Goal: Use online tool/utility

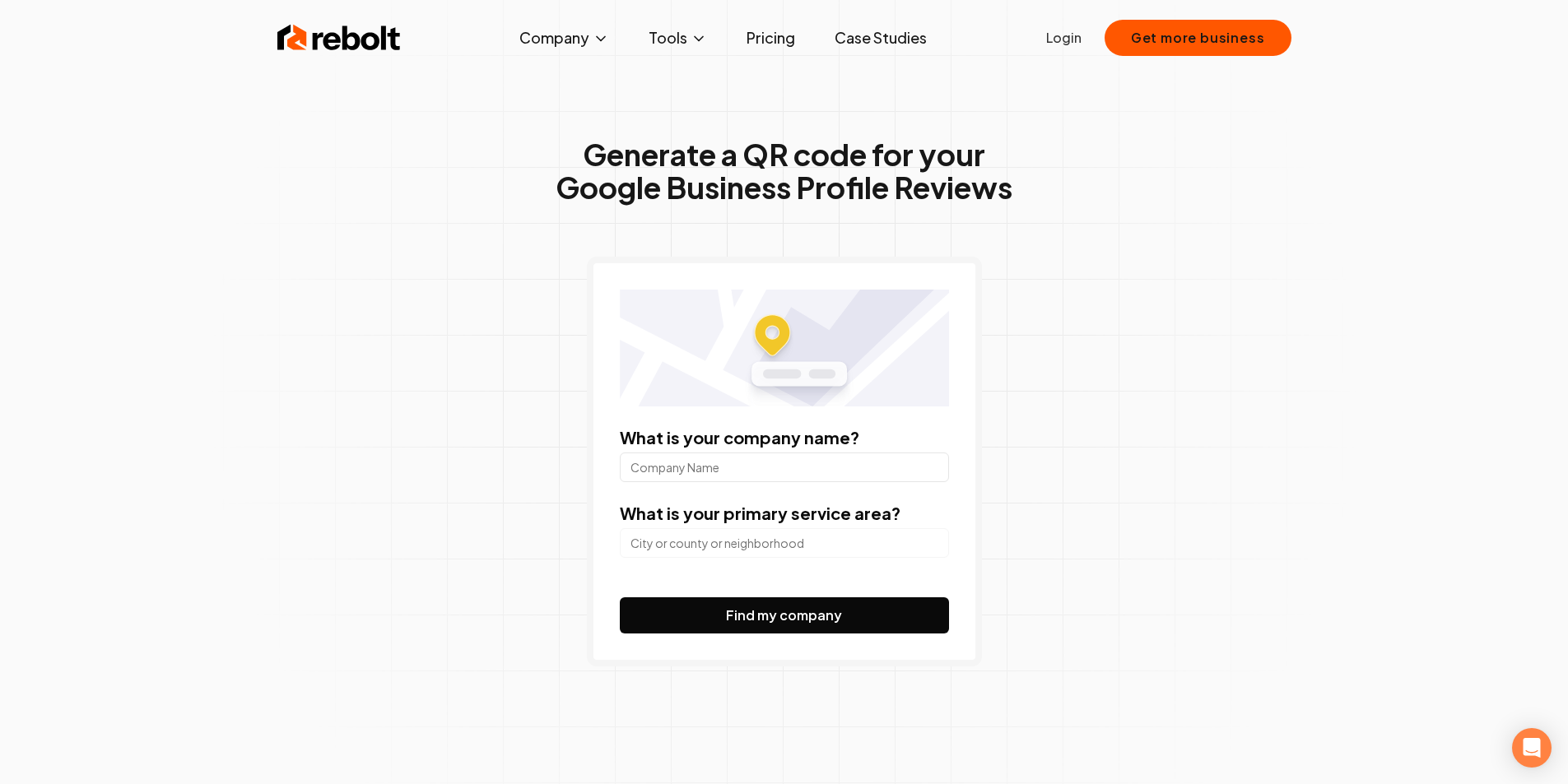
click at [673, 463] on input "What is your company name?" at bounding box center [784, 467] width 329 height 30
paste input "Simply Contoured Aesthetics"
type input "Simply Contoured Aesthetics"
click at [720, 546] on input "search" at bounding box center [784, 543] width 329 height 30
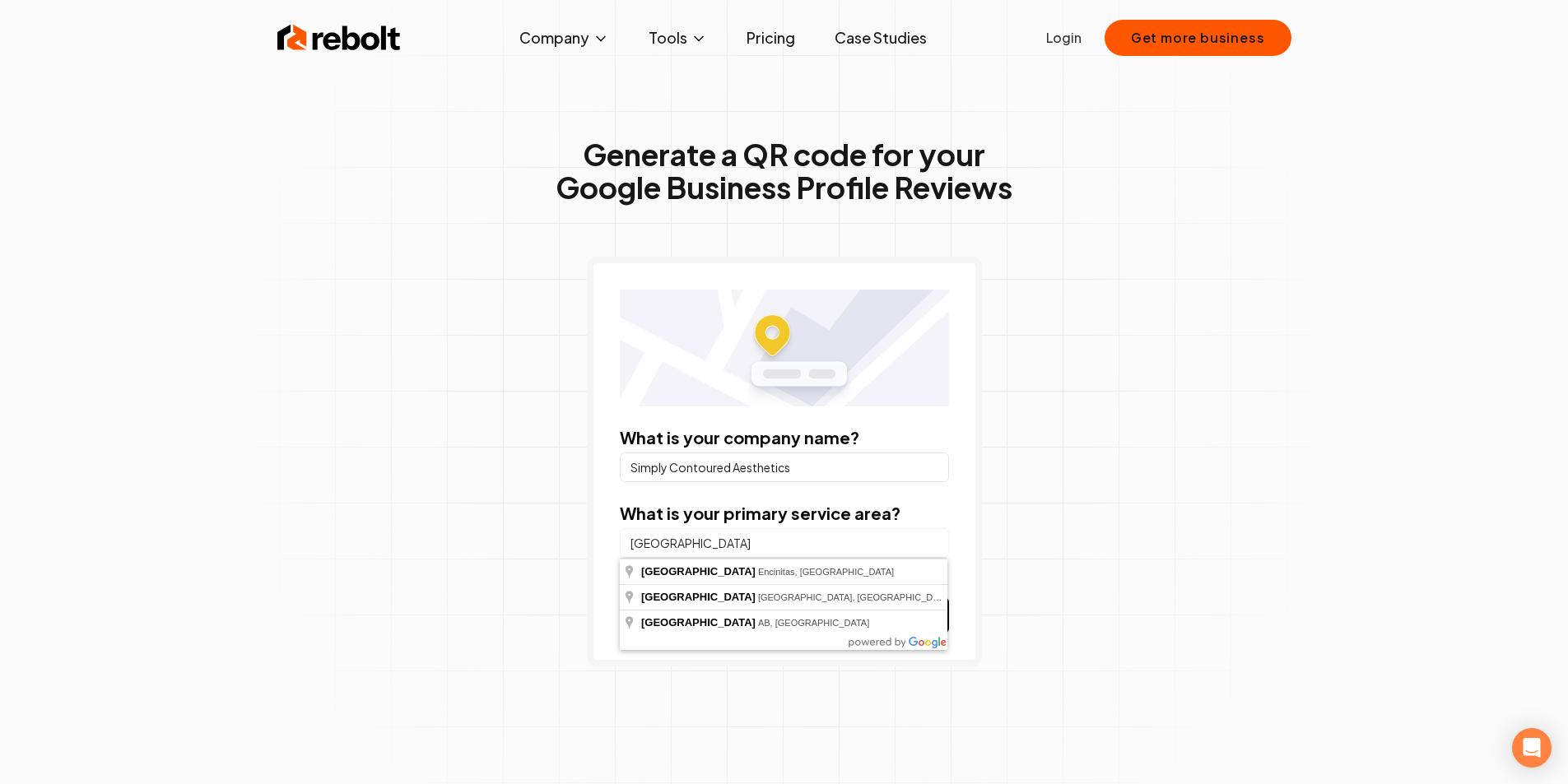
click at [620, 597] on button "Find my company" at bounding box center [784, 615] width 329 height 36
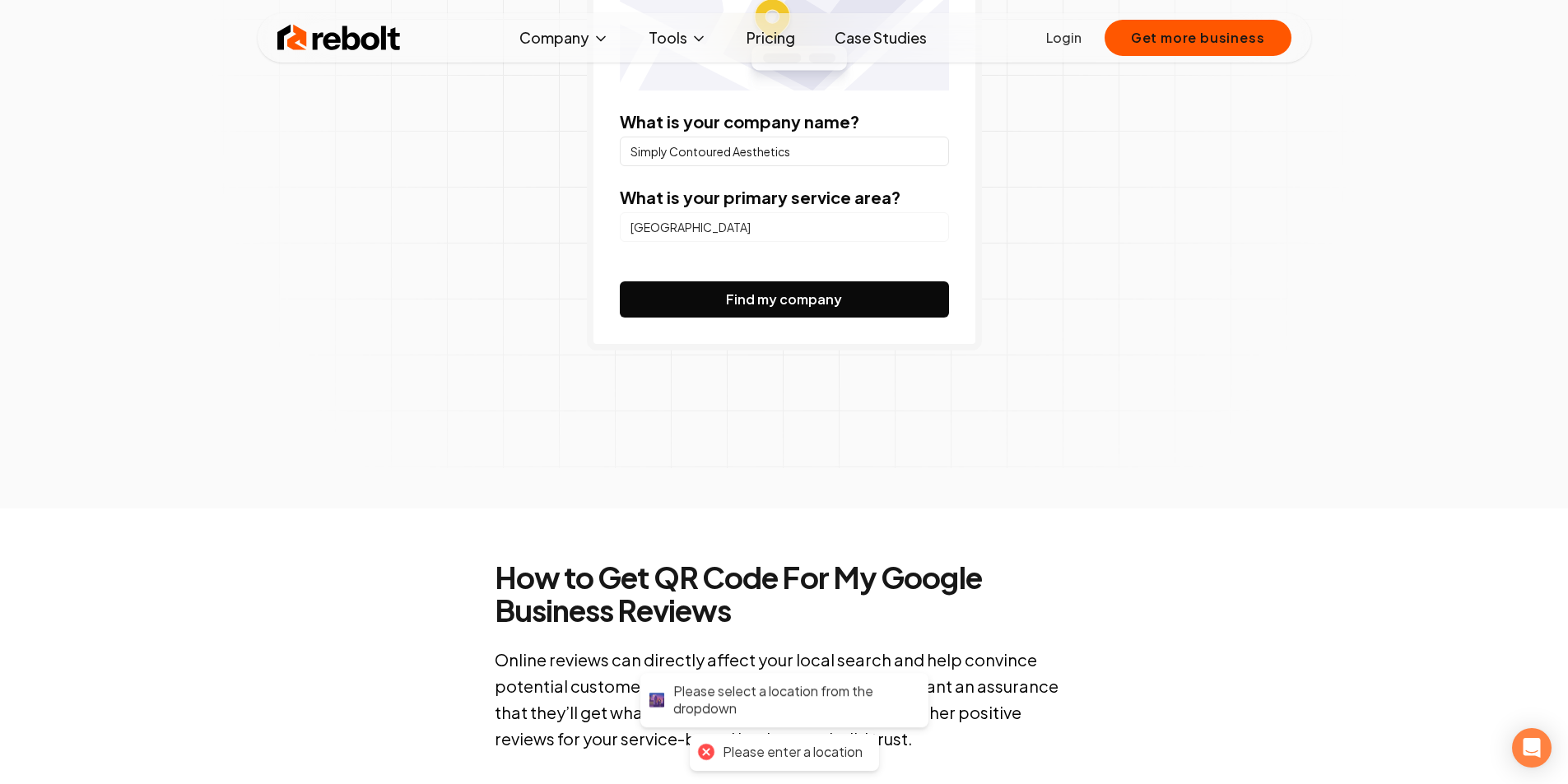
scroll to position [329, 0]
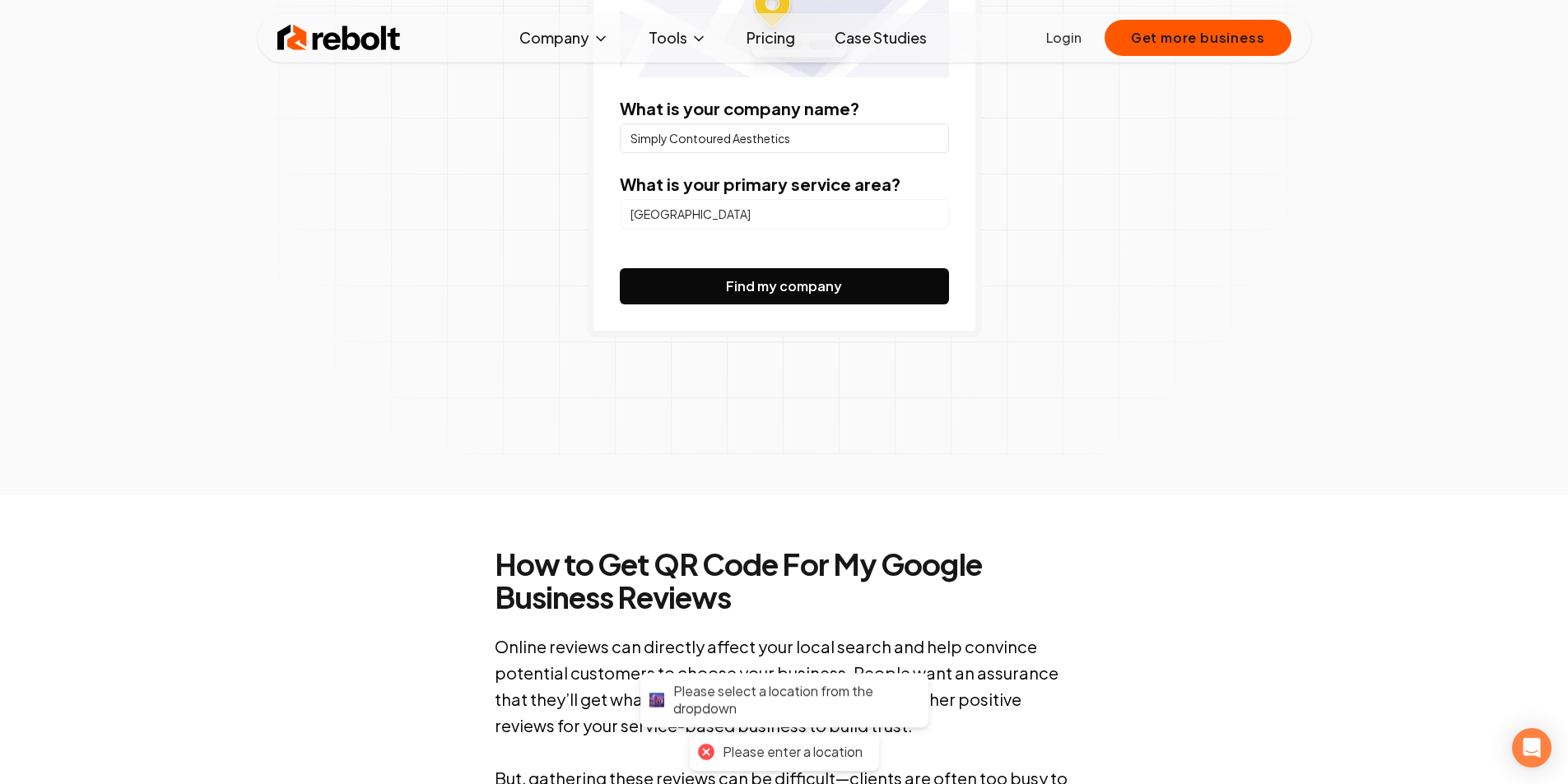
drag, startPoint x: 668, startPoint y: 216, endPoint x: 516, endPoint y: 224, distance: 152.2
click at [516, 224] on div "Generate a QR code for your Google Business Profile Reviews What is your compan…" at bounding box center [784, 106] width 842 height 778
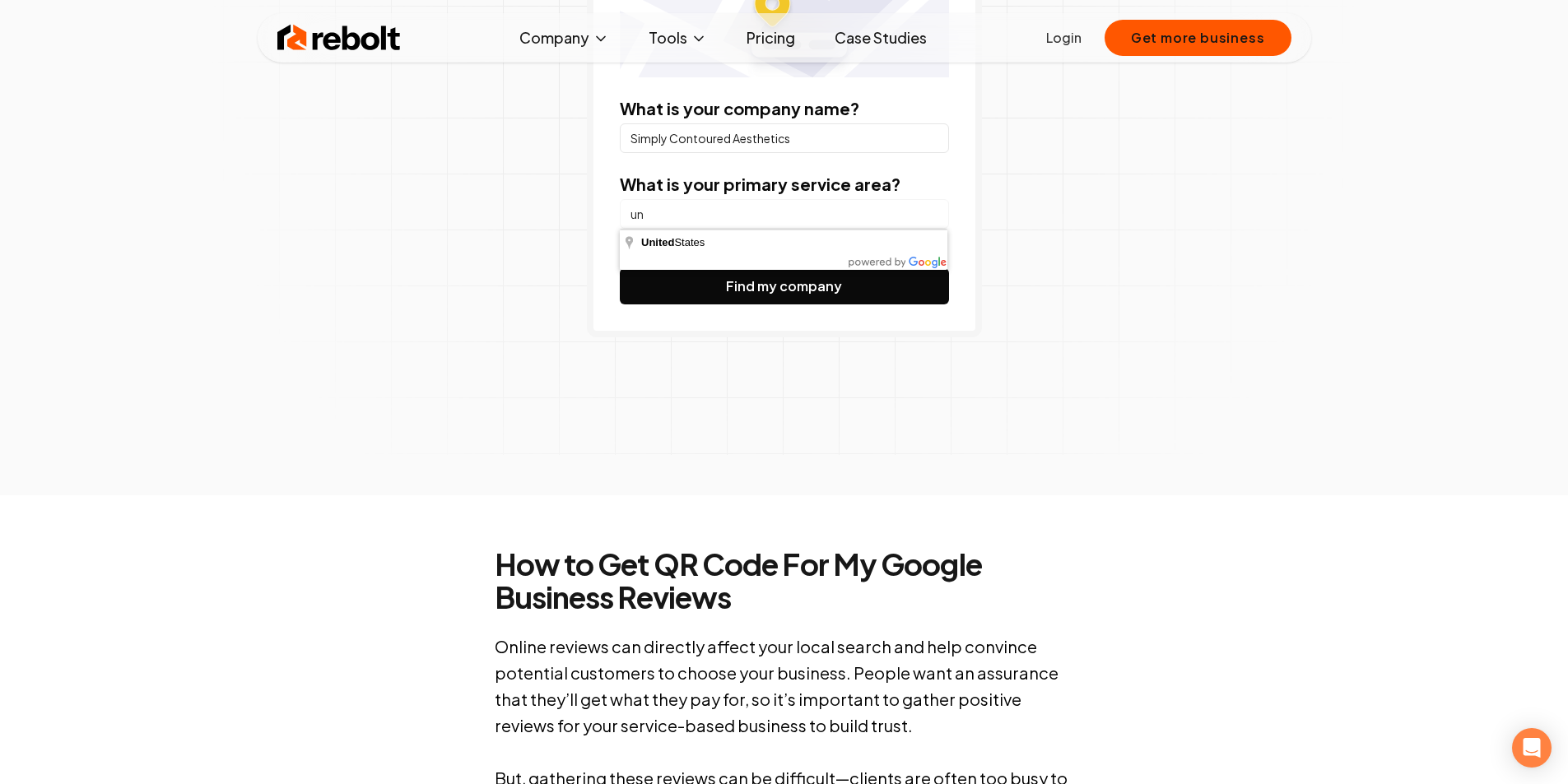
type input "u"
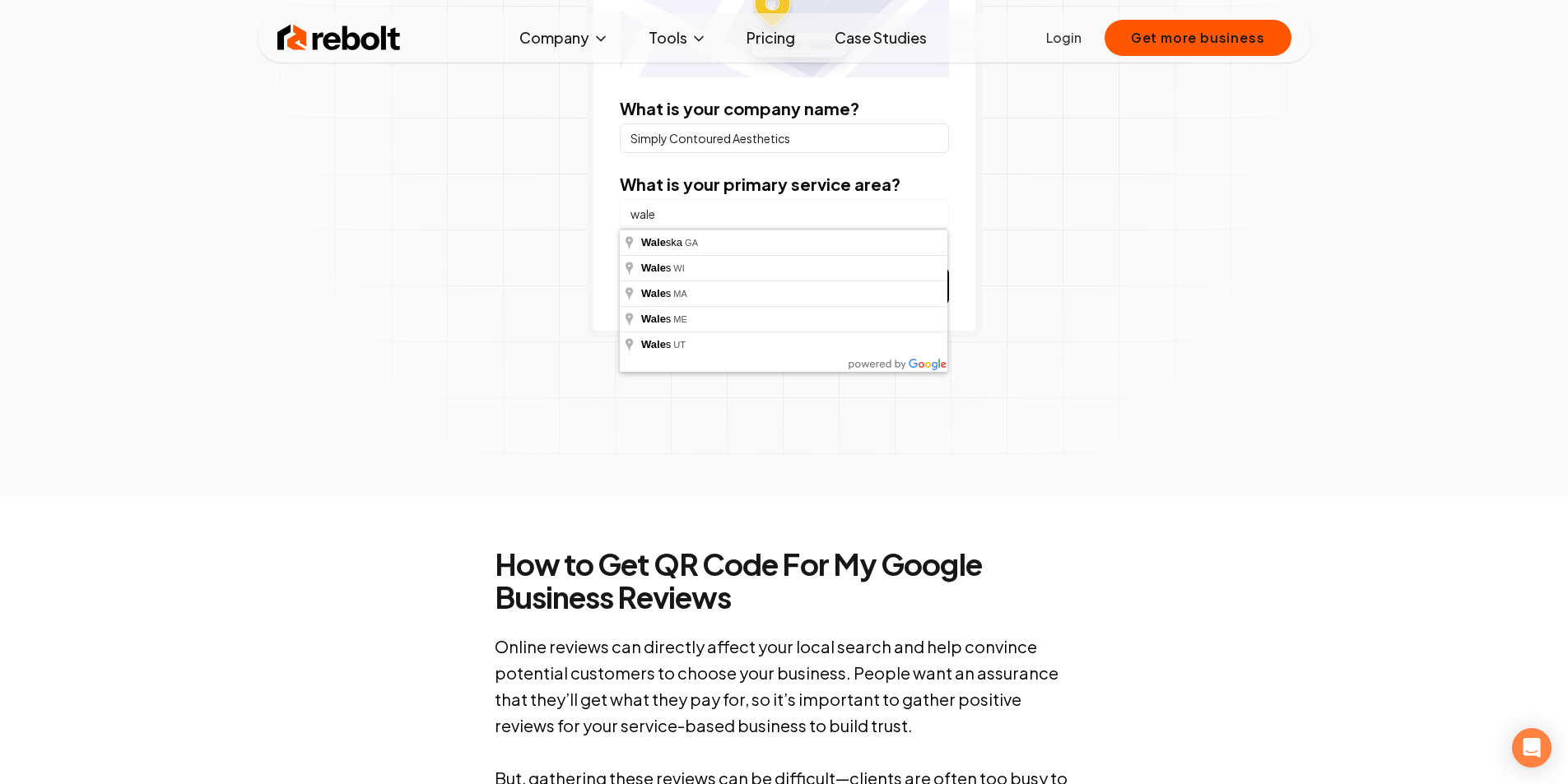
type input "wales"
drag, startPoint x: 723, startPoint y: 205, endPoint x: 440, endPoint y: 264, distance: 289.1
click at [440, 264] on div "Generate a QR code for your Google Business Profile Reviews What is your compan…" at bounding box center [784, 106] width 842 height 778
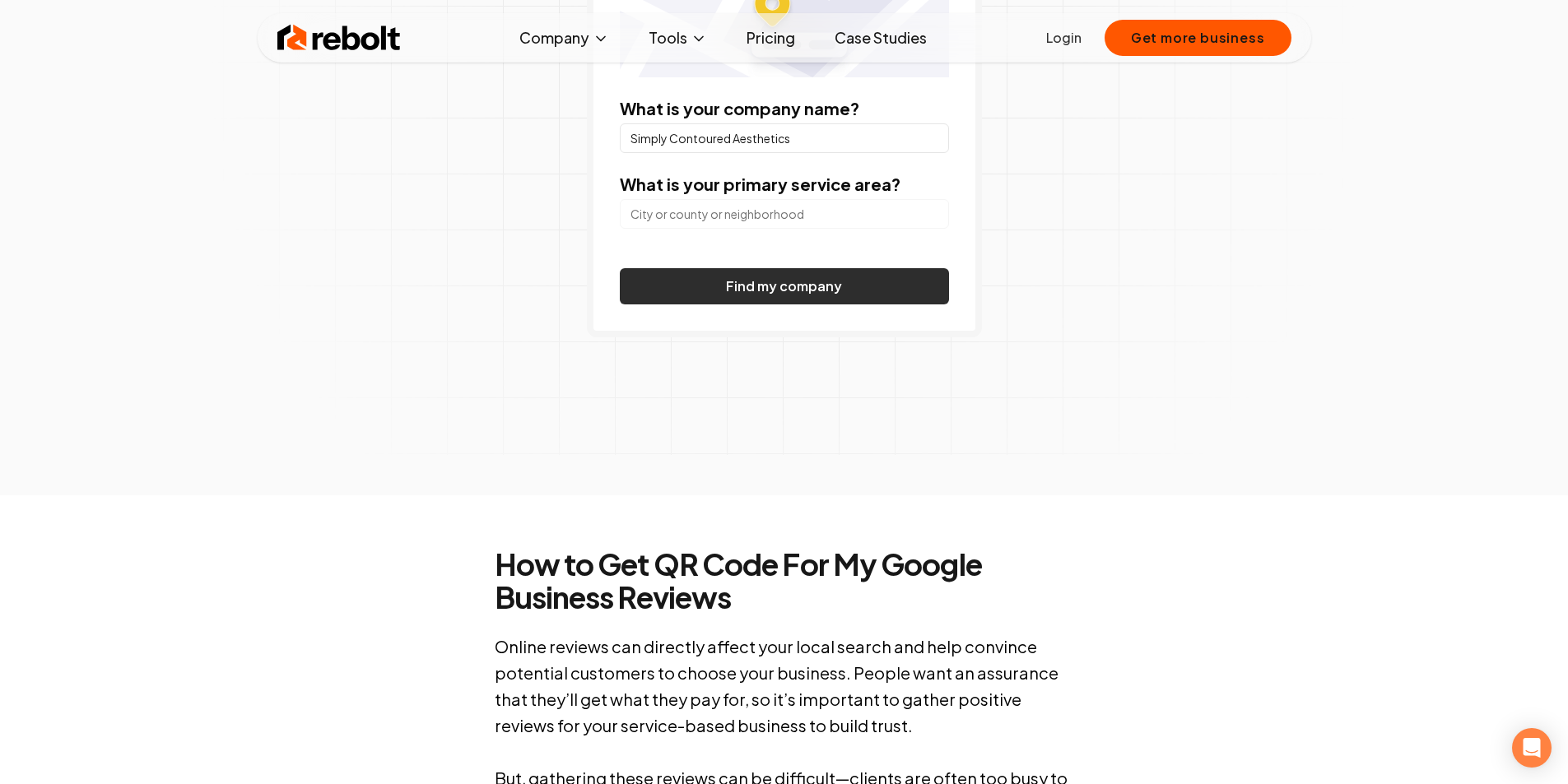
click at [747, 272] on button "Find my company" at bounding box center [784, 286] width 329 height 36
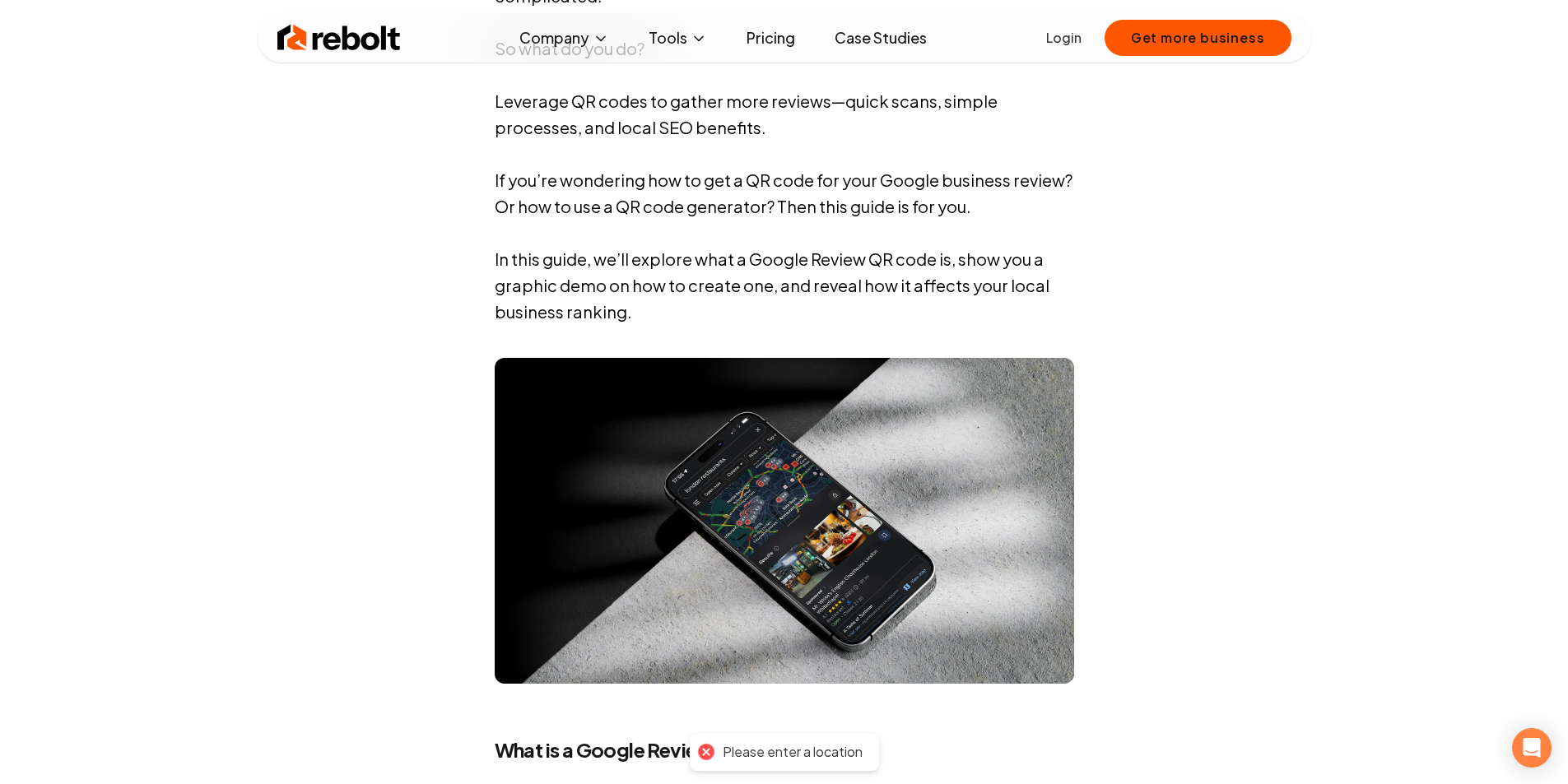
scroll to position [1398, 0]
